Goal: Information Seeking & Learning: Learn about a topic

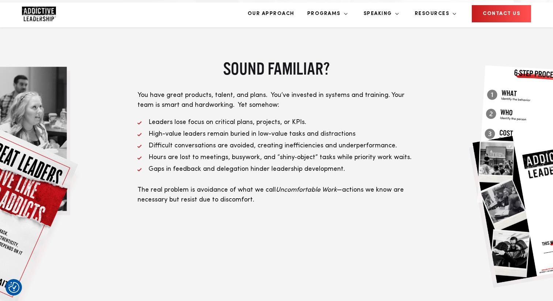
scroll to position [268, 0]
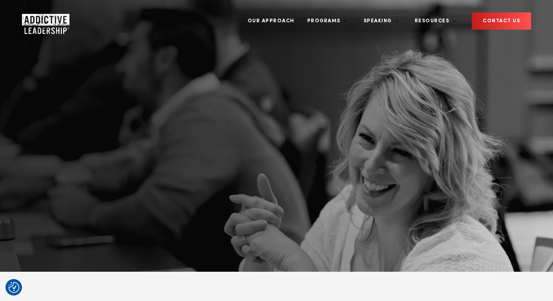
scroll to position [268, 0]
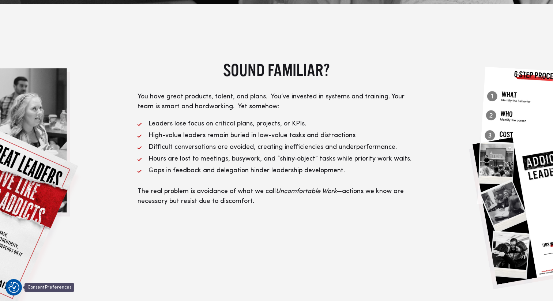
click at [11, 287] on img "Consent Preferences" at bounding box center [13, 287] width 11 height 11
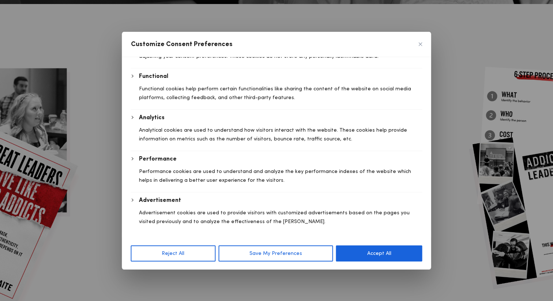
scroll to position [0, 0]
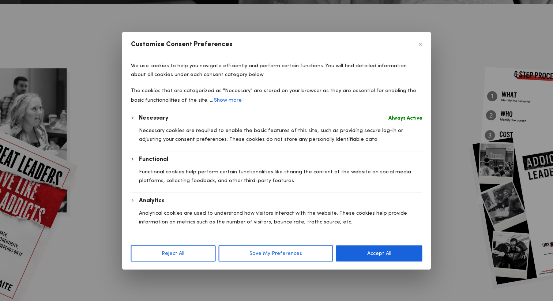
click at [419, 44] on img "[cky_preference_close_label]" at bounding box center [421, 44] width 4 height 4
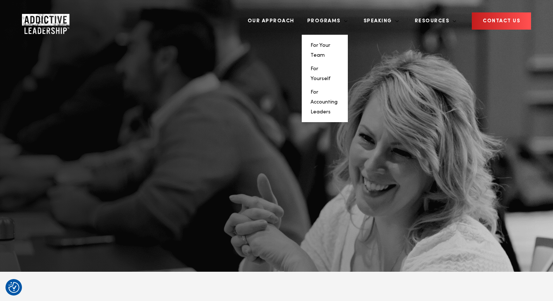
click at [339, 87] on li "For Accounting Leaders" at bounding box center [324, 102] width 29 height 30
click at [337, 90] on link "For Accounting Leaders" at bounding box center [323, 102] width 27 height 25
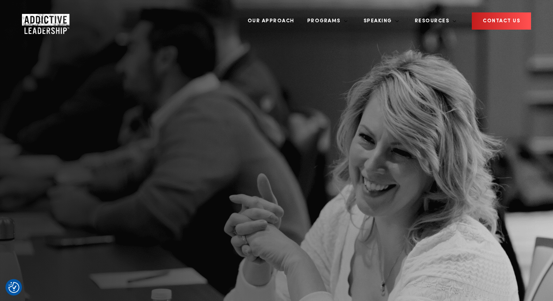
click at [34, 20] on img "Company Logo" at bounding box center [39, 21] width 34 height 15
